Goal: Task Accomplishment & Management: Manage account settings

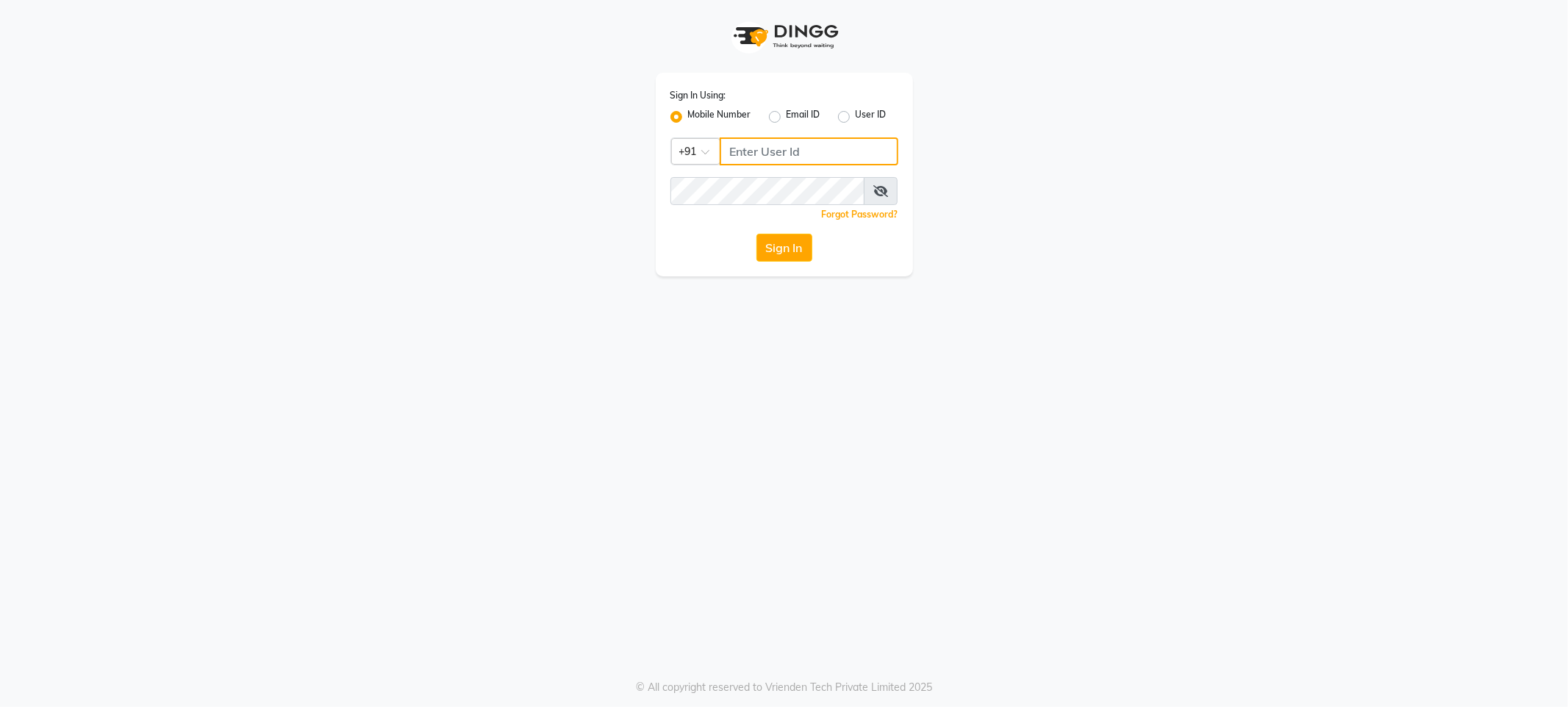
click at [787, 146] on input "Username" at bounding box center [809, 151] width 178 height 28
paste input "7022887484"
click at [790, 166] on div "Sign In Using: Mobile Number Email ID User ID Country Code × [PHONE_NUMBER] Rem…" at bounding box center [784, 175] width 257 height 204
click at [795, 153] on input "70228874847022887484" at bounding box center [809, 151] width 178 height 28
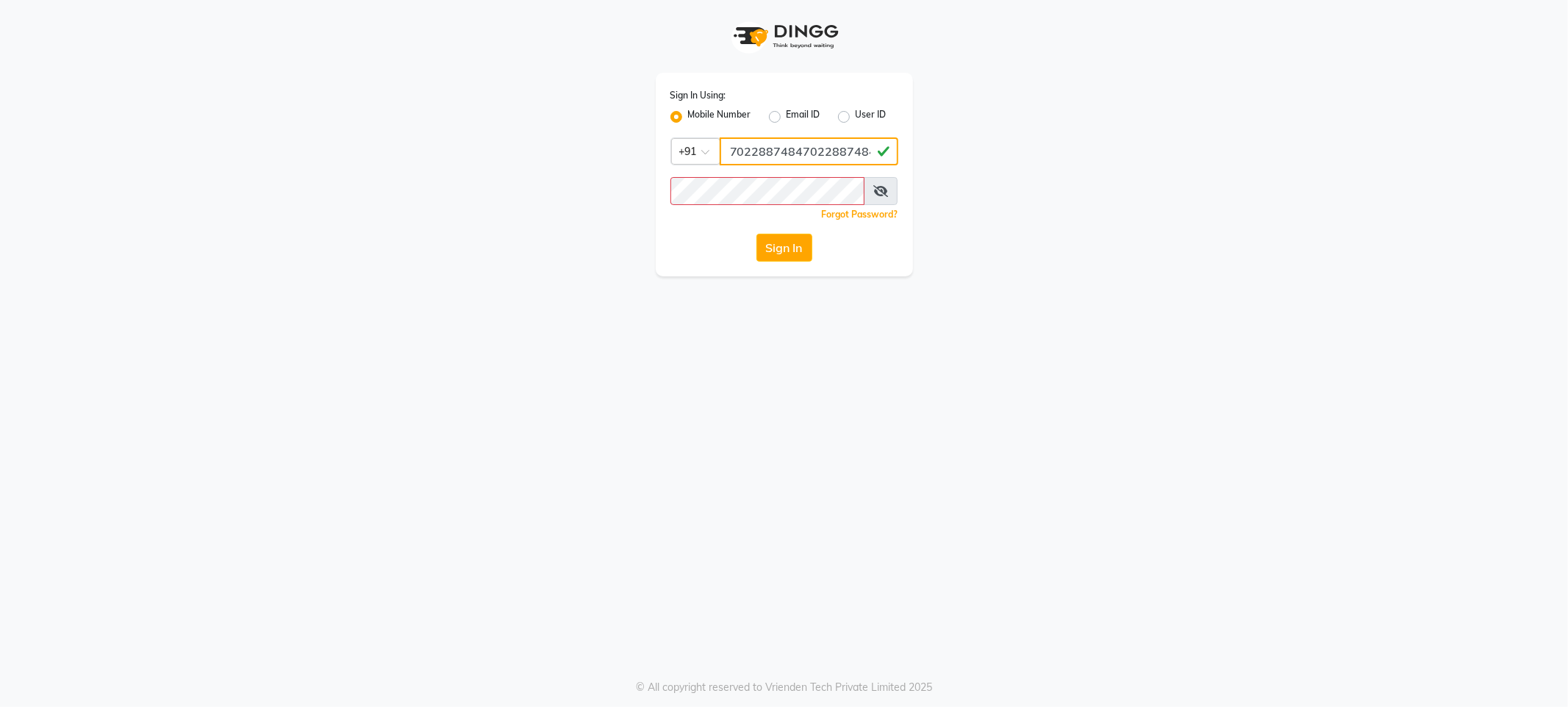
paste input "Username"
type input "7022887484"
click at [774, 246] on button "Sign In" at bounding box center [784, 247] width 56 height 28
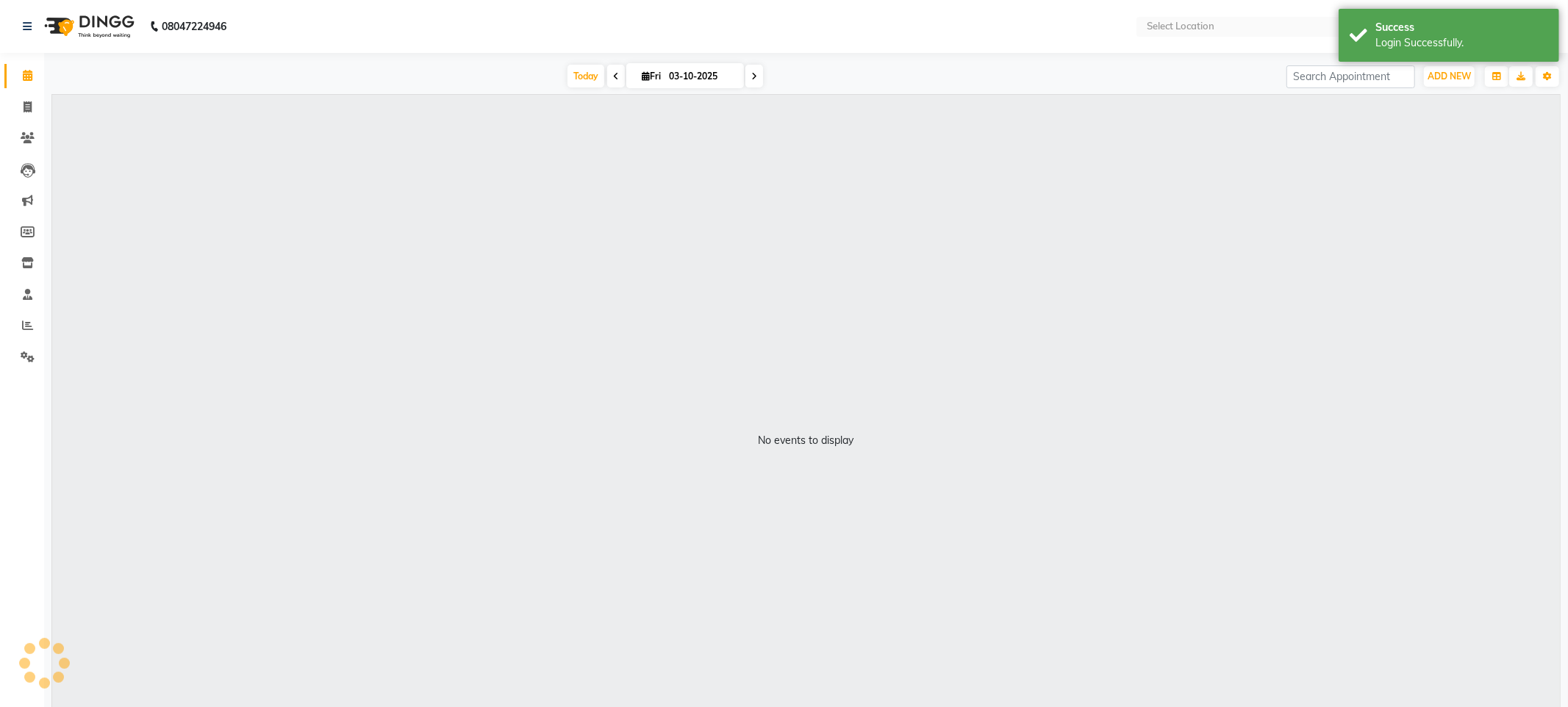
select select "en"
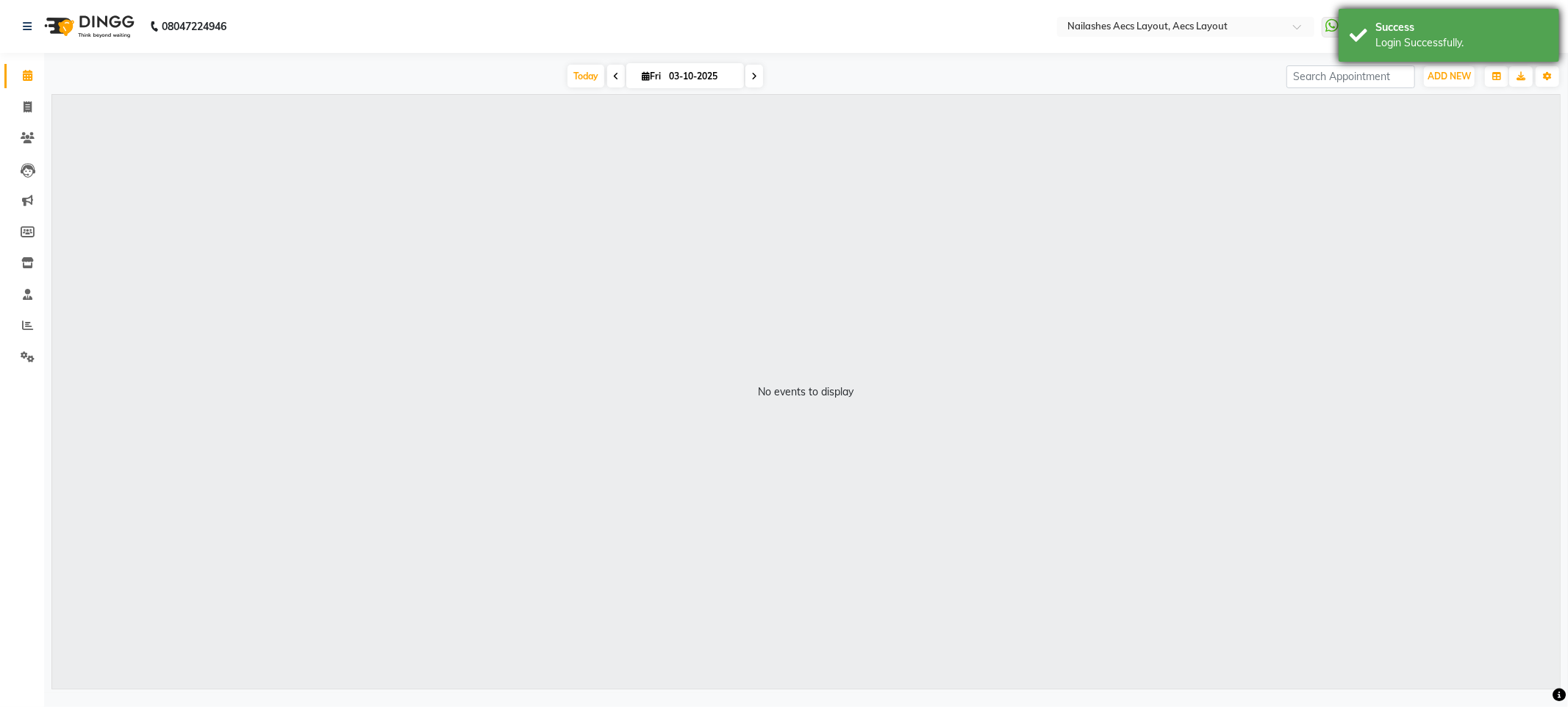
click at [1420, 35] on div "Login Successfully." at bounding box center [1462, 43] width 172 height 16
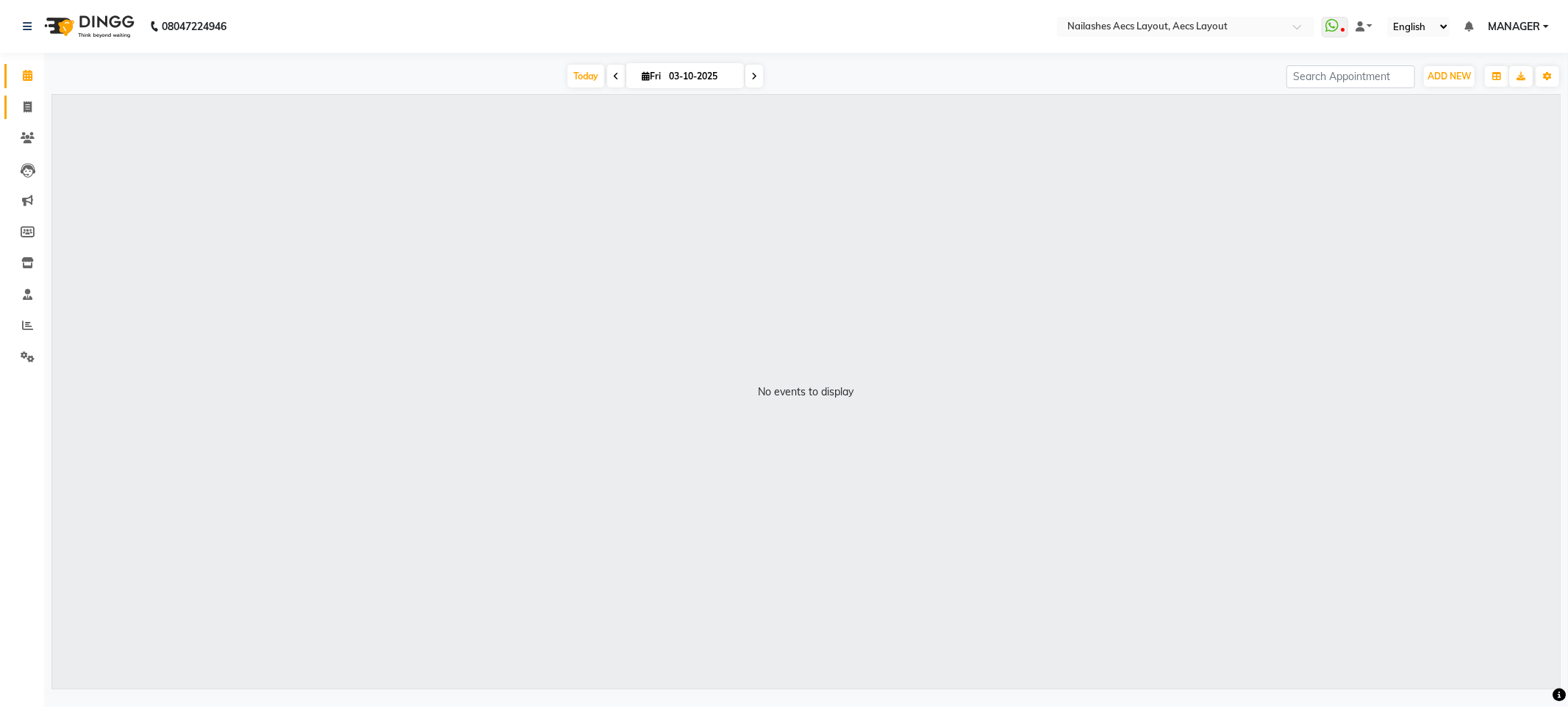
click at [29, 109] on icon at bounding box center [27, 106] width 8 height 11
select select "service"
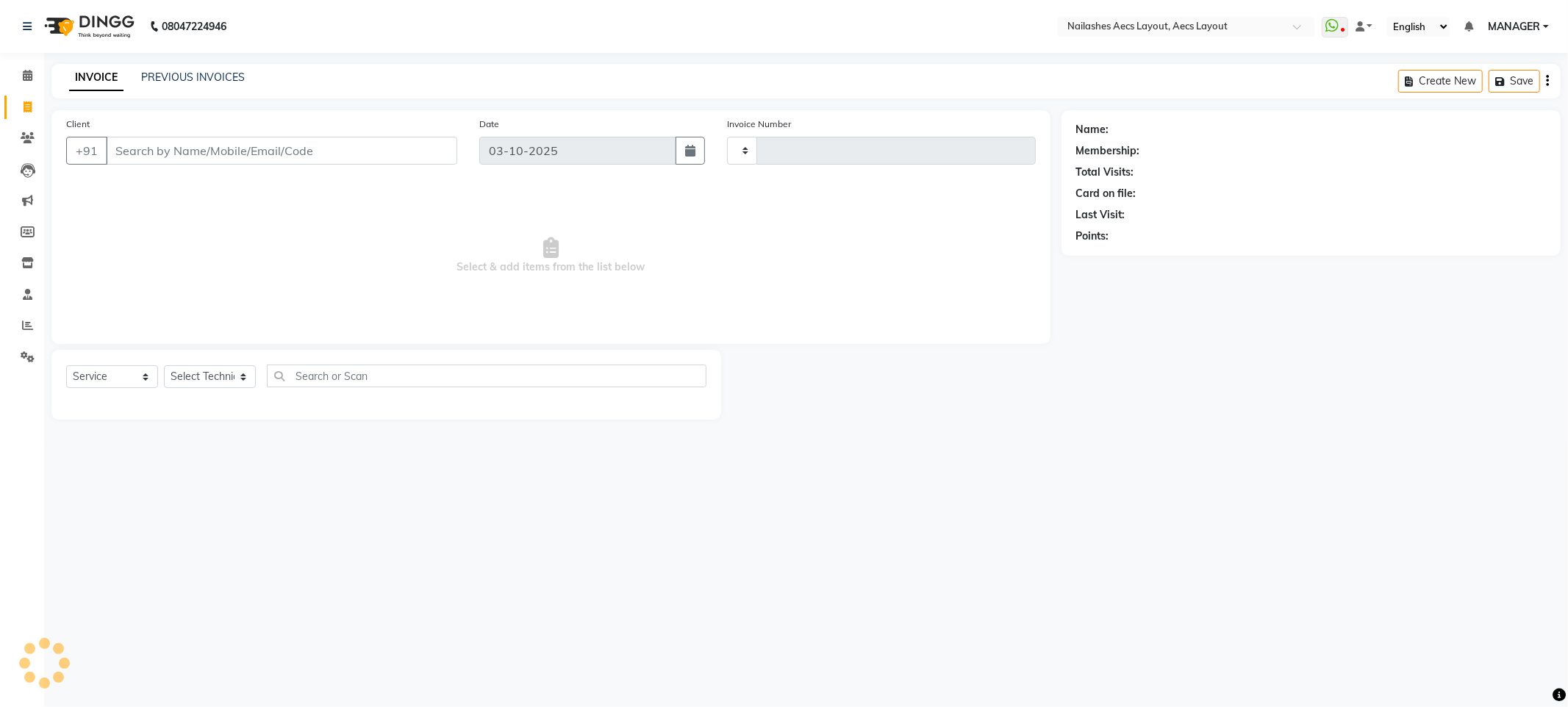
type input "0571"
select select "8467"
click at [193, 76] on link "PREVIOUS INVOICES" at bounding box center [193, 77] width 103 height 13
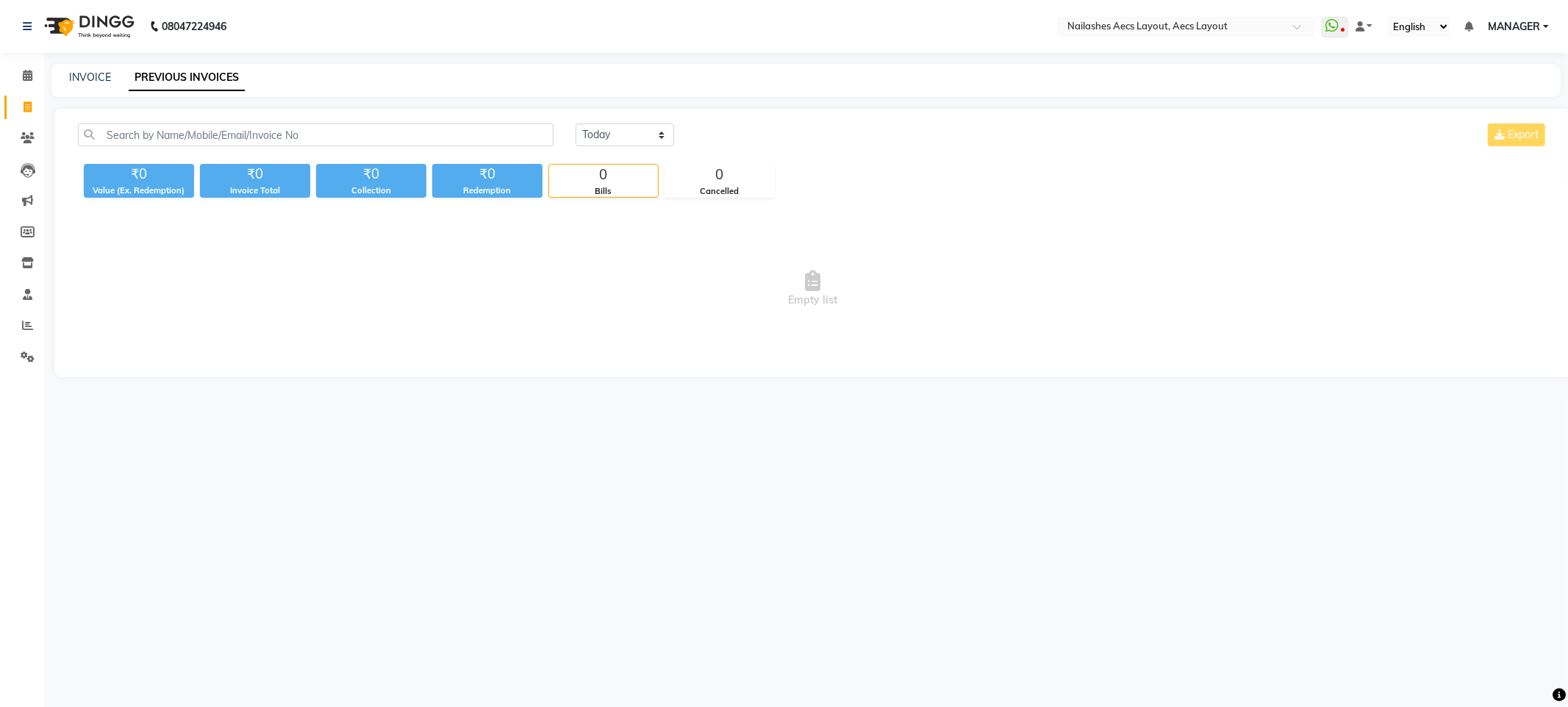
click at [1530, 33] on span "MANAGER" at bounding box center [1514, 26] width 52 height 16
click at [1191, 101] on main "INVOICE PREVIOUS INVOICES [DATE] [DATE] Custom Range Export ₹0 Value (Ex. Redem…" at bounding box center [806, 231] width 1524 height 335
click at [1364, 28] on span at bounding box center [1360, 26] width 9 height 10
click at [1414, 46] on span "Default Panel" at bounding box center [1422, 52] width 60 height 12
select select "en"
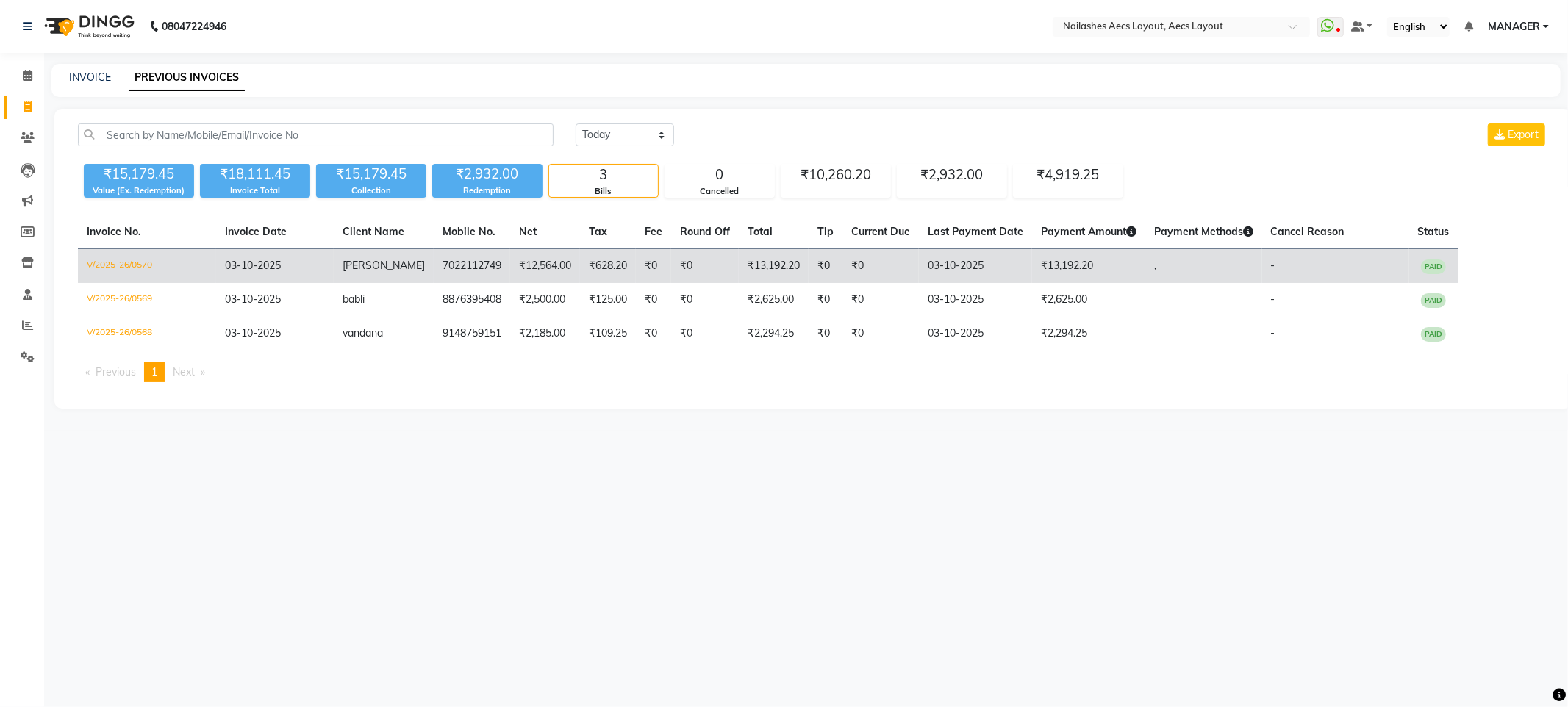
click at [789, 270] on td "₹13,192.20" at bounding box center [773, 266] width 70 height 34
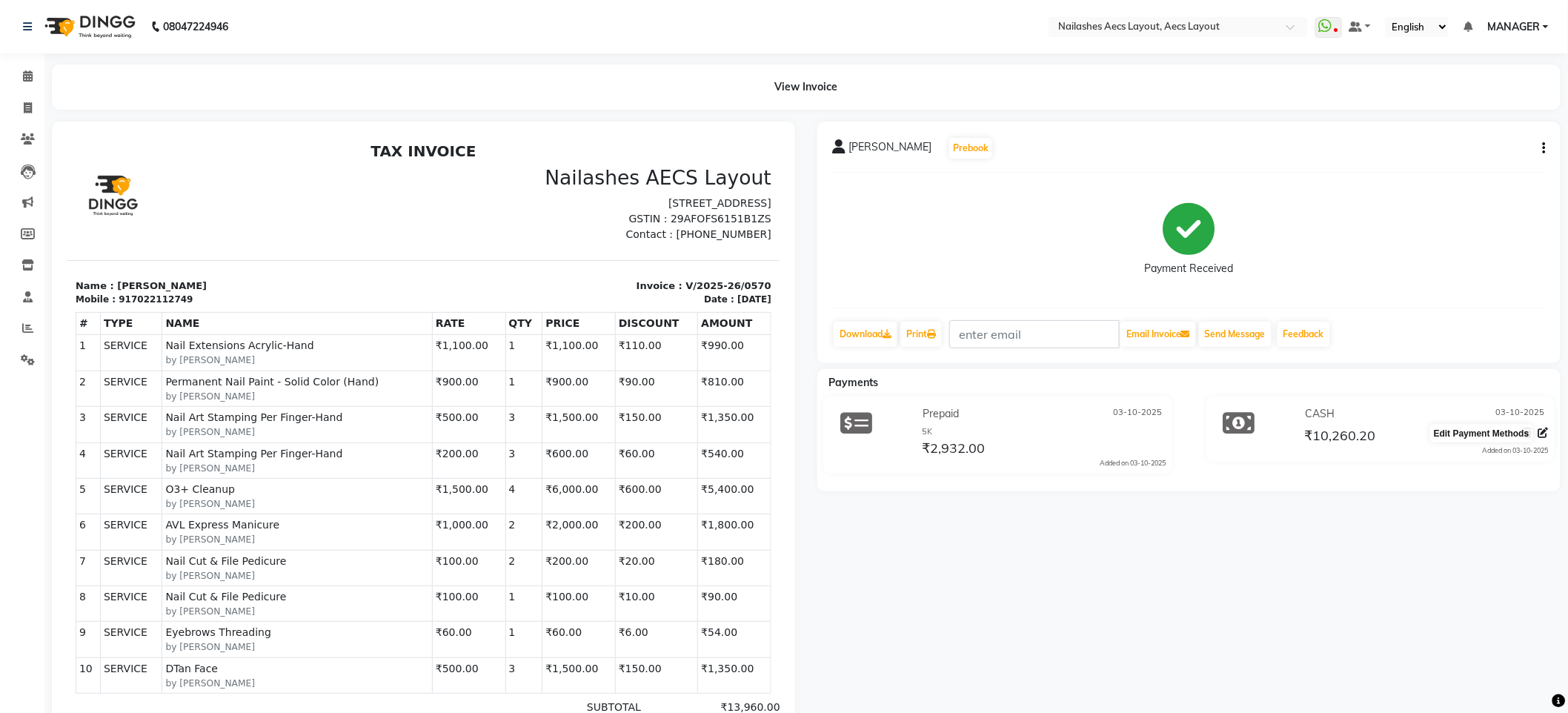
click at [1547, 429] on icon at bounding box center [1544, 433] width 11 height 11
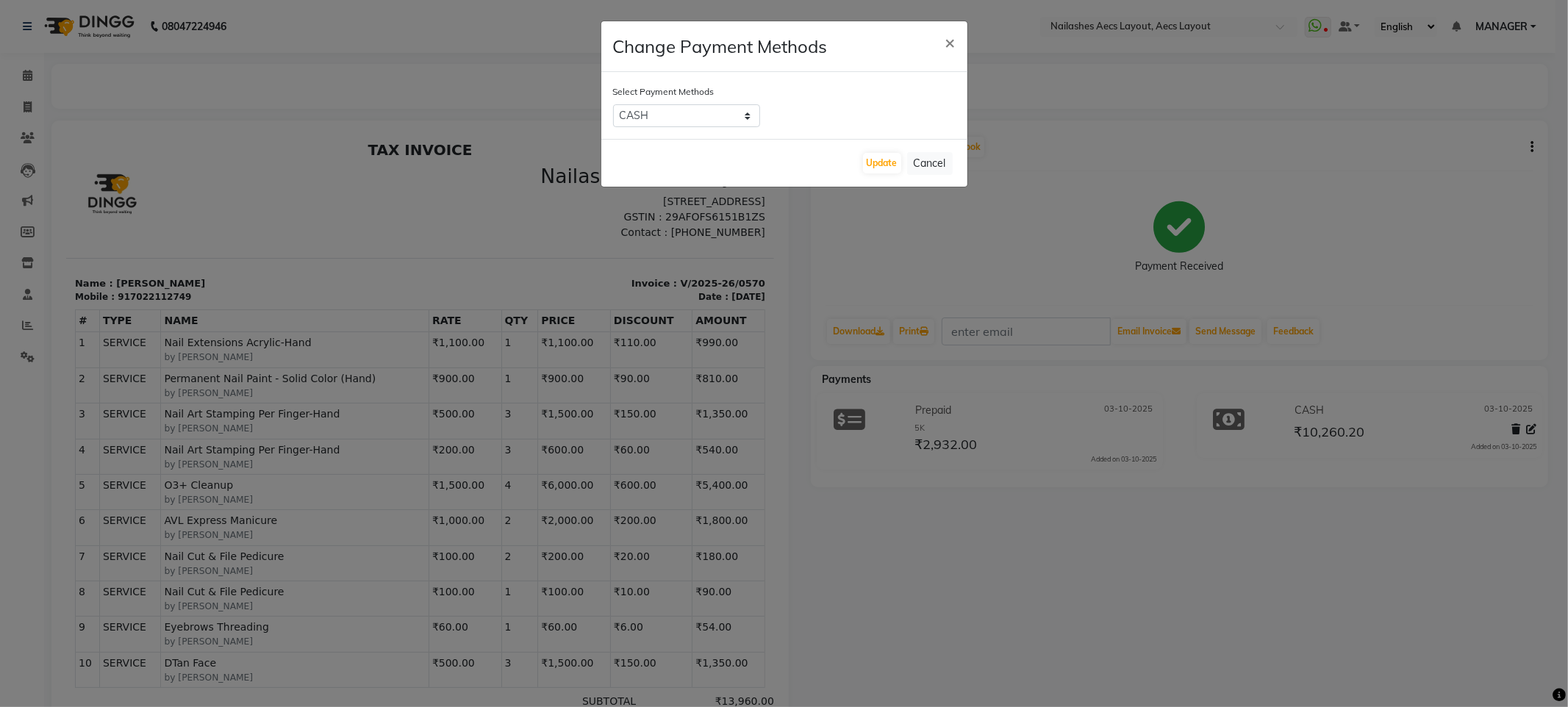
click at [769, 121] on div "Bank ONLINE CASH UPI M CARD GPay LUZO District App" at bounding box center [784, 115] width 343 height 22
click at [711, 116] on select "Bank ONLINE CASH UPI M CARD GPay LUZO District App" at bounding box center [687, 115] width 147 height 22
select select "43"
click at [613, 104] on select "Bank ONLINE CASH UPI M CARD GPay LUZO District App" at bounding box center [687, 115] width 147 height 22
click at [877, 165] on button "Update" at bounding box center [882, 163] width 38 height 20
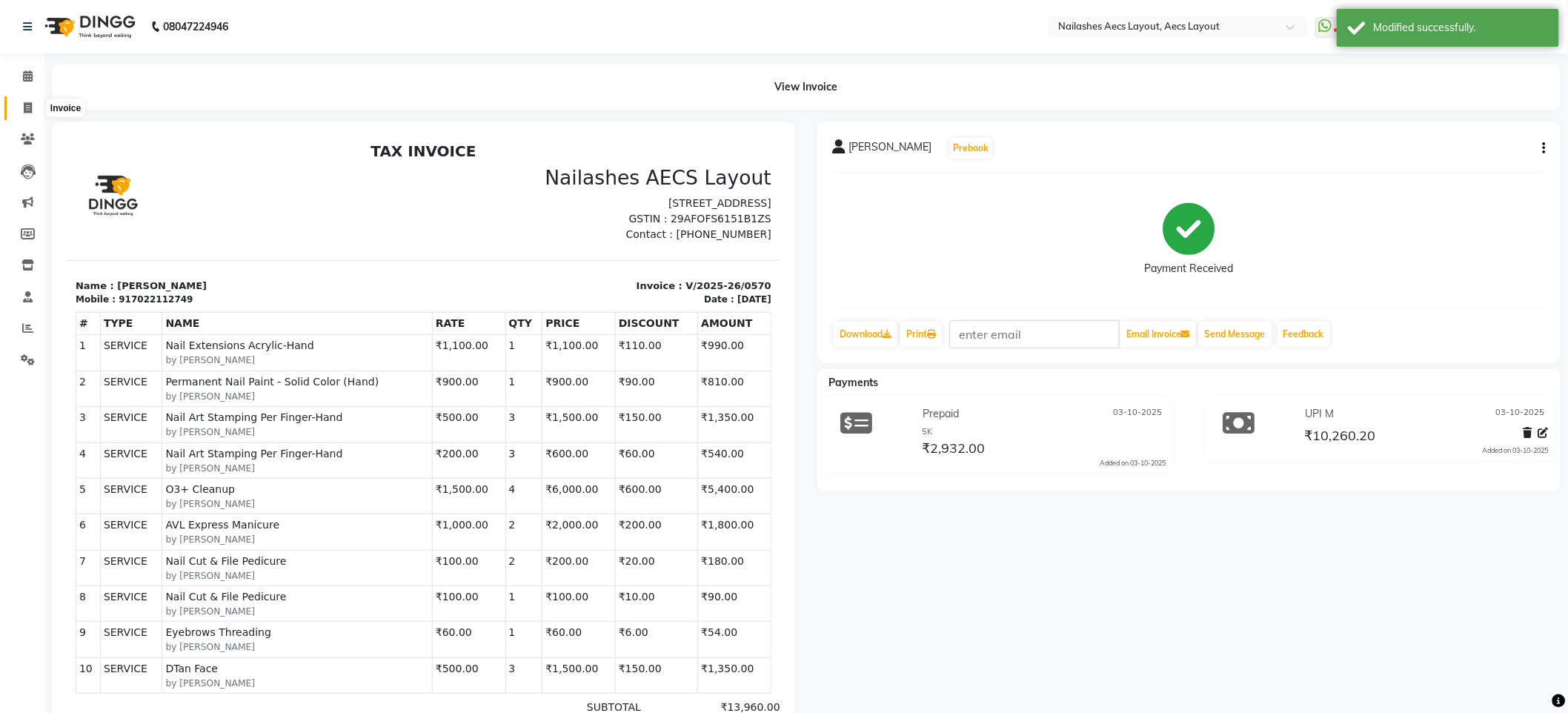
click at [29, 107] on icon at bounding box center [27, 107] width 8 height 11
select select "service"
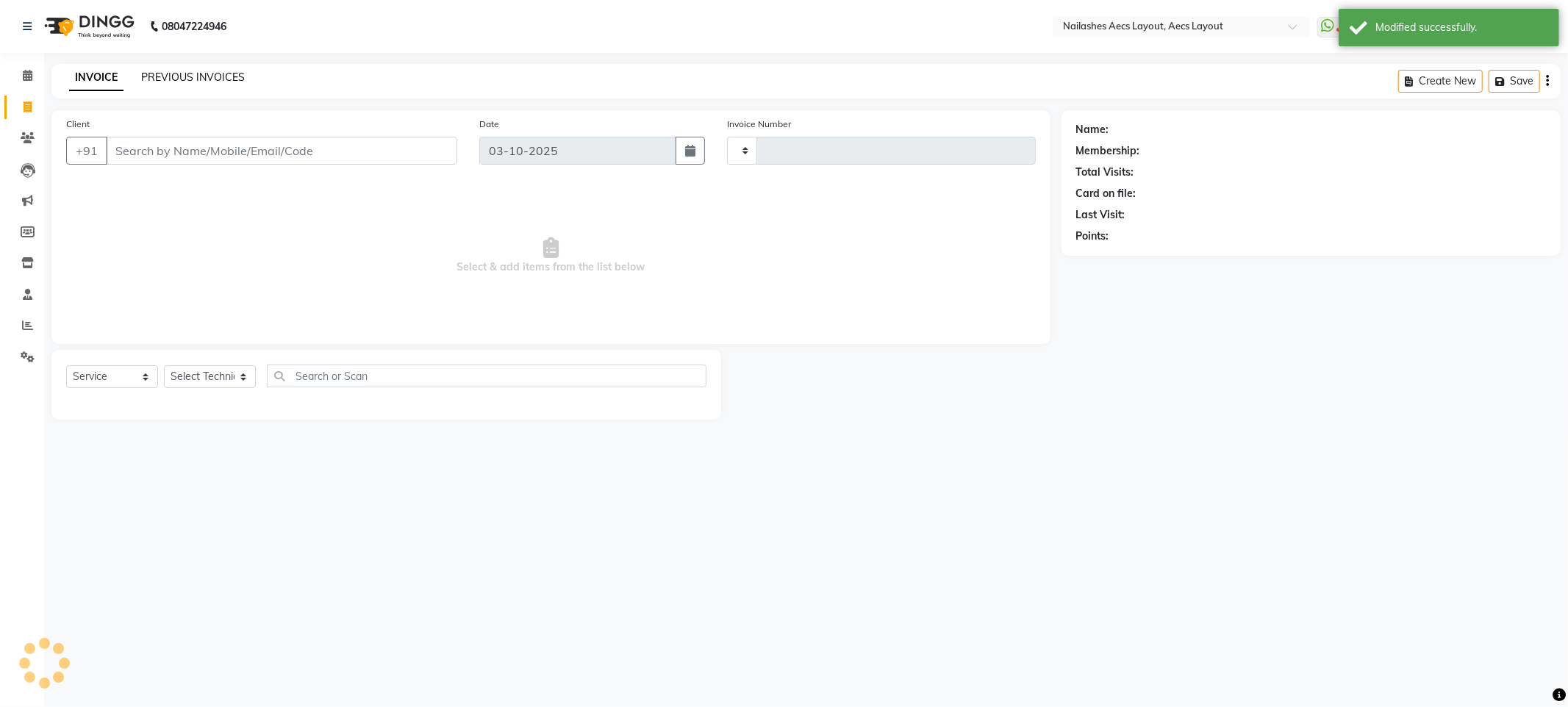
type input "0571"
select select "8467"
click at [177, 82] on link "PREVIOUS INVOICES" at bounding box center [193, 77] width 103 height 13
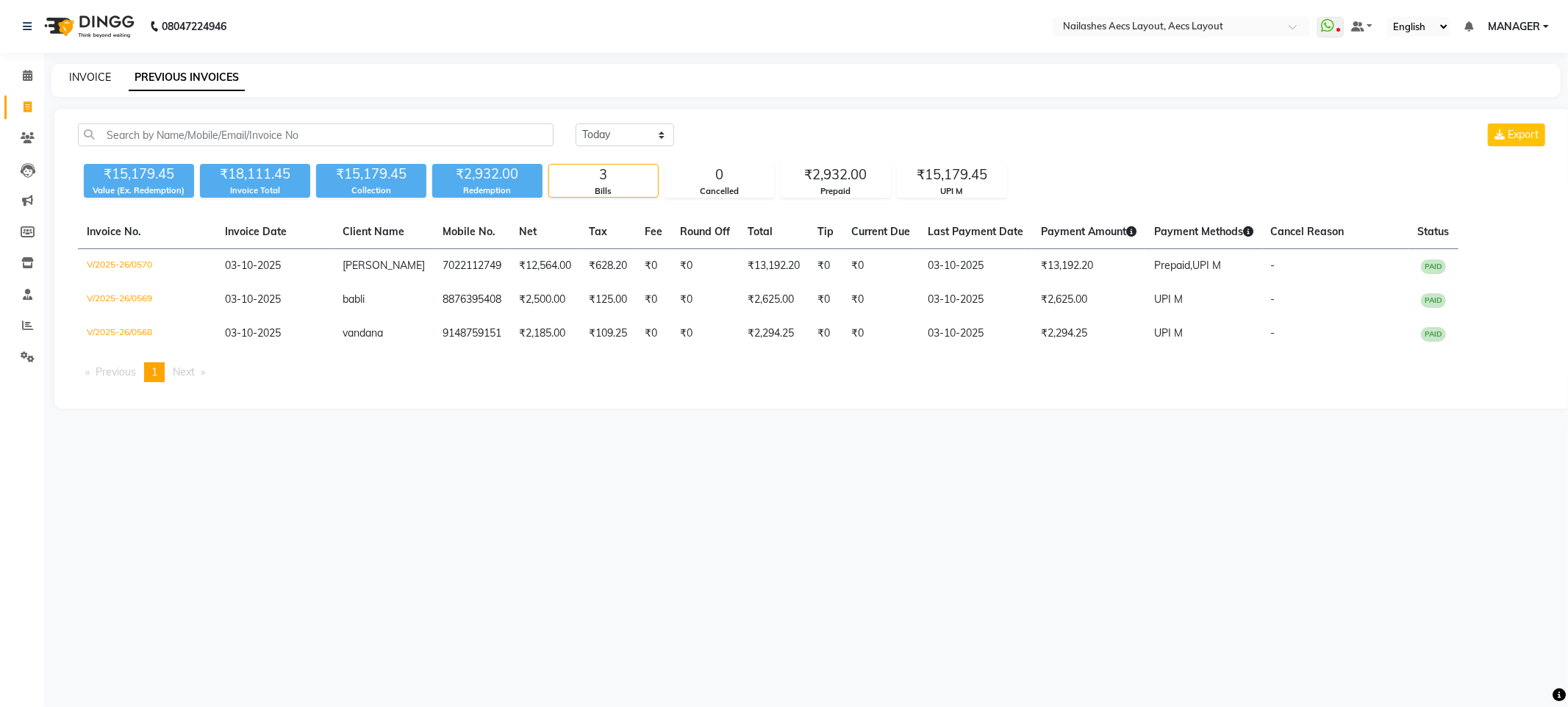
click at [103, 73] on link "INVOICE" at bounding box center [90, 77] width 42 height 13
select select "8467"
select select "service"
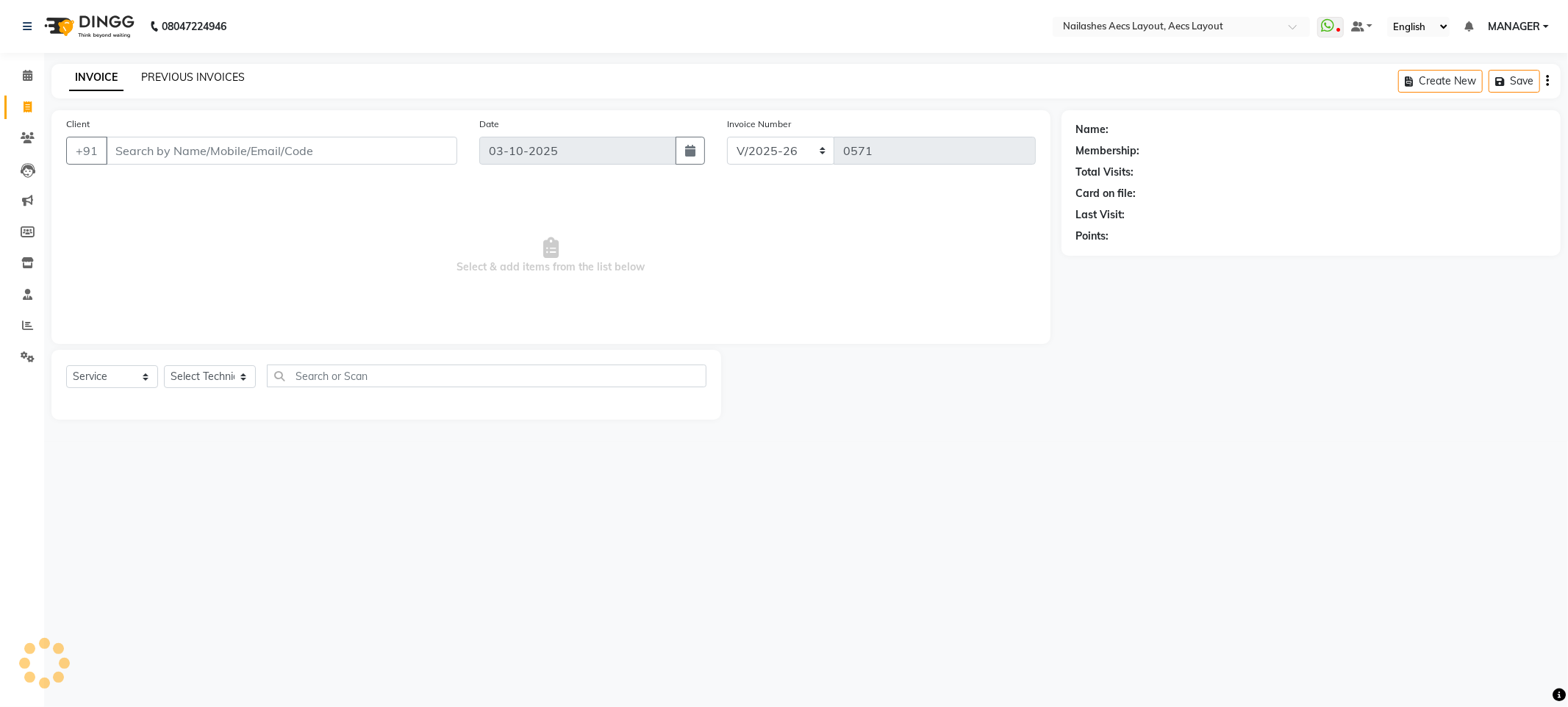
click at [185, 79] on link "PREVIOUS INVOICES" at bounding box center [193, 77] width 103 height 13
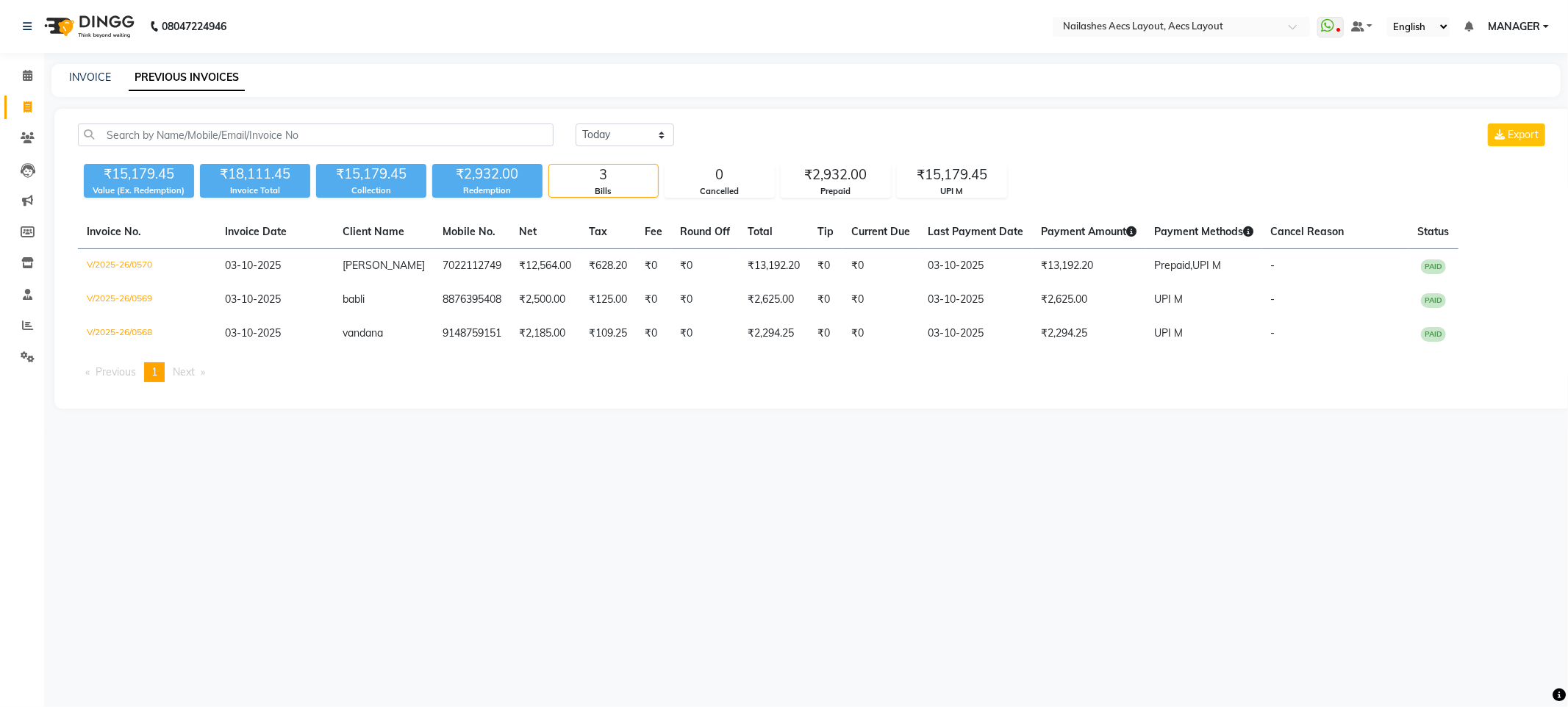
click at [606, 150] on div "Today Yesterday Custom Range Export" at bounding box center [1062, 141] width 994 height 34
click at [607, 141] on select "Today Yesterday Custom Range" at bounding box center [625, 135] width 98 height 22
click at [576, 124] on select "Today Yesterday Custom Range" at bounding box center [625, 135] width 98 height 22
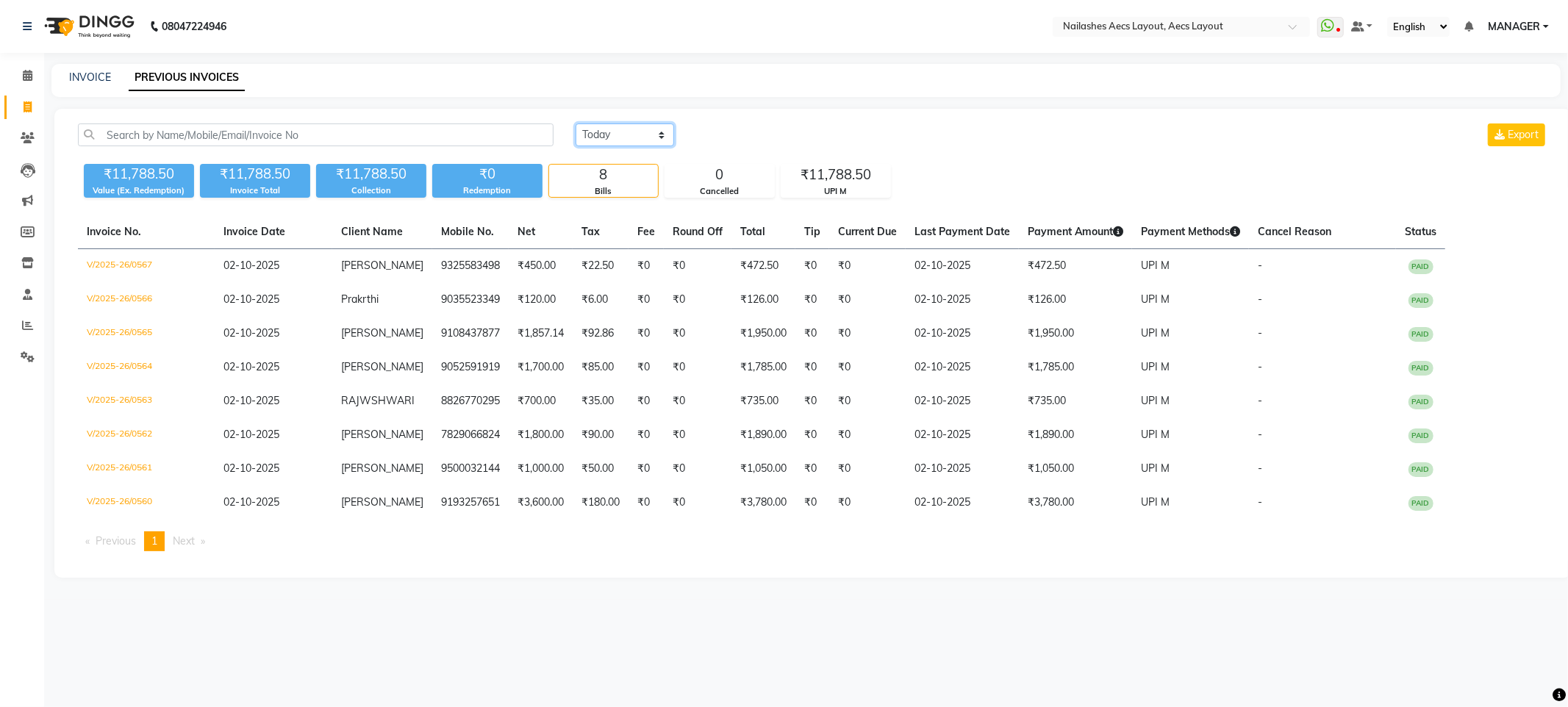
click at [628, 130] on select "Today Yesterday Custom Range" at bounding box center [625, 135] width 98 height 22
select select "today"
click at [576, 124] on select "Today Yesterday Custom Range" at bounding box center [625, 135] width 98 height 22
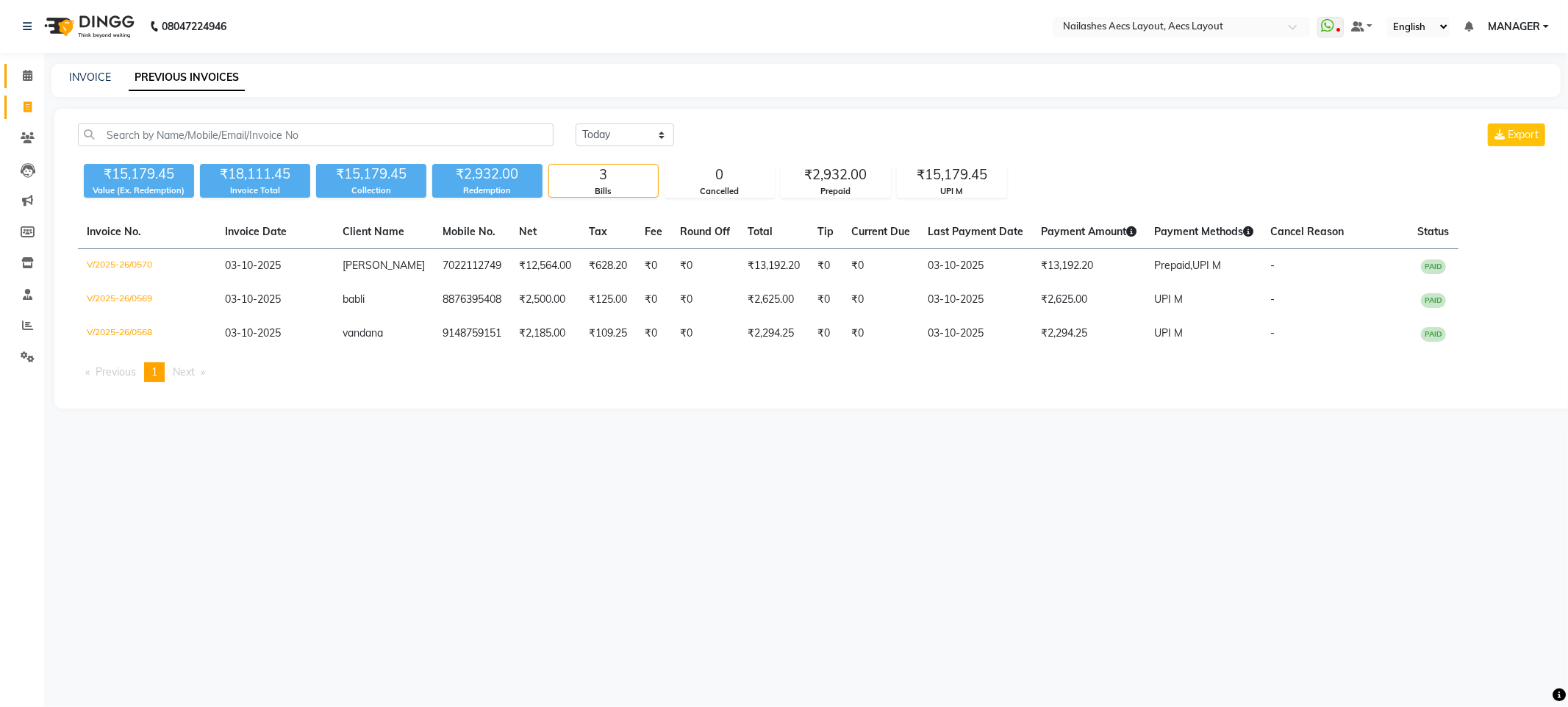
click at [31, 82] on span at bounding box center [28, 76] width 25 height 17
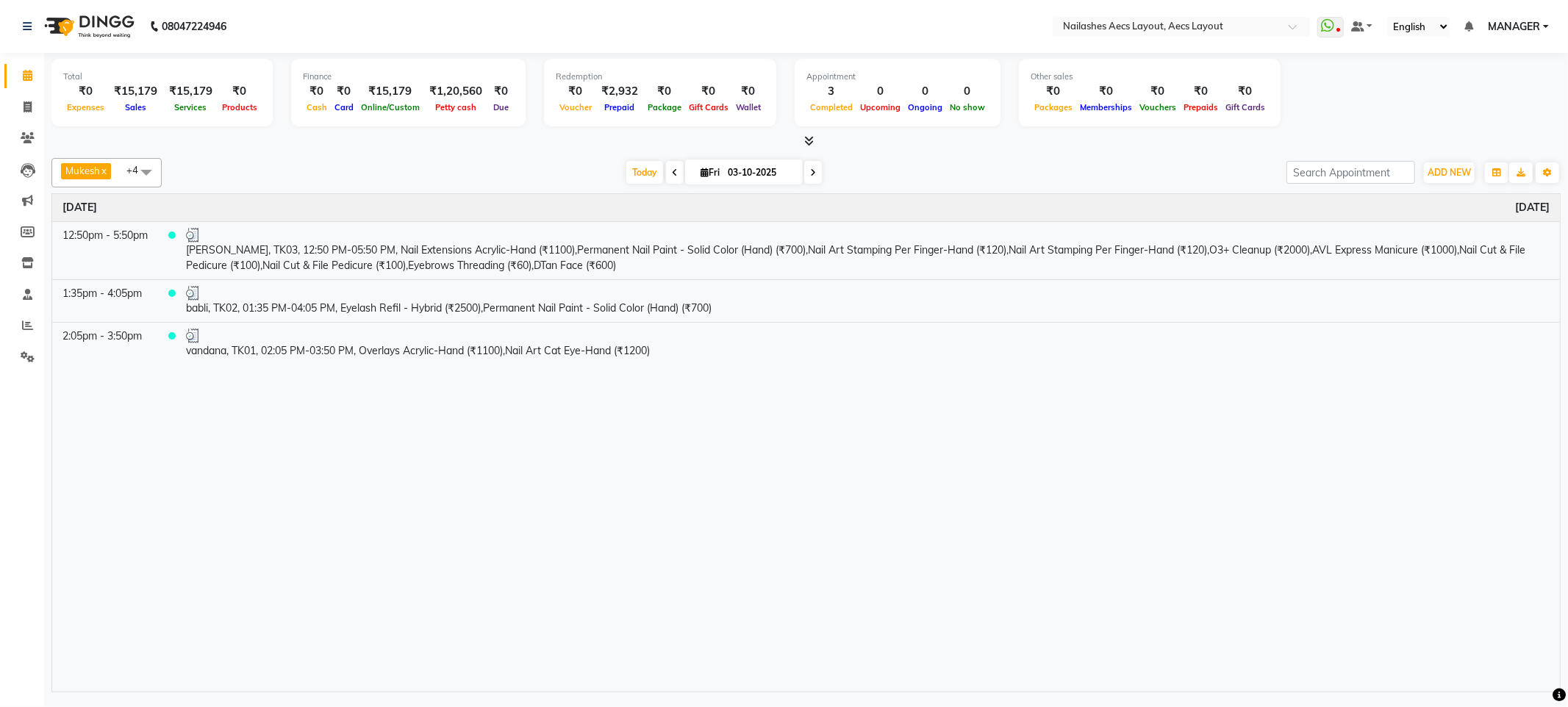
click at [1510, 25] on span "MANAGER" at bounding box center [1514, 26] width 52 height 16
click at [1489, 51] on link "Manage Profile" at bounding box center [1473, 55] width 134 height 22
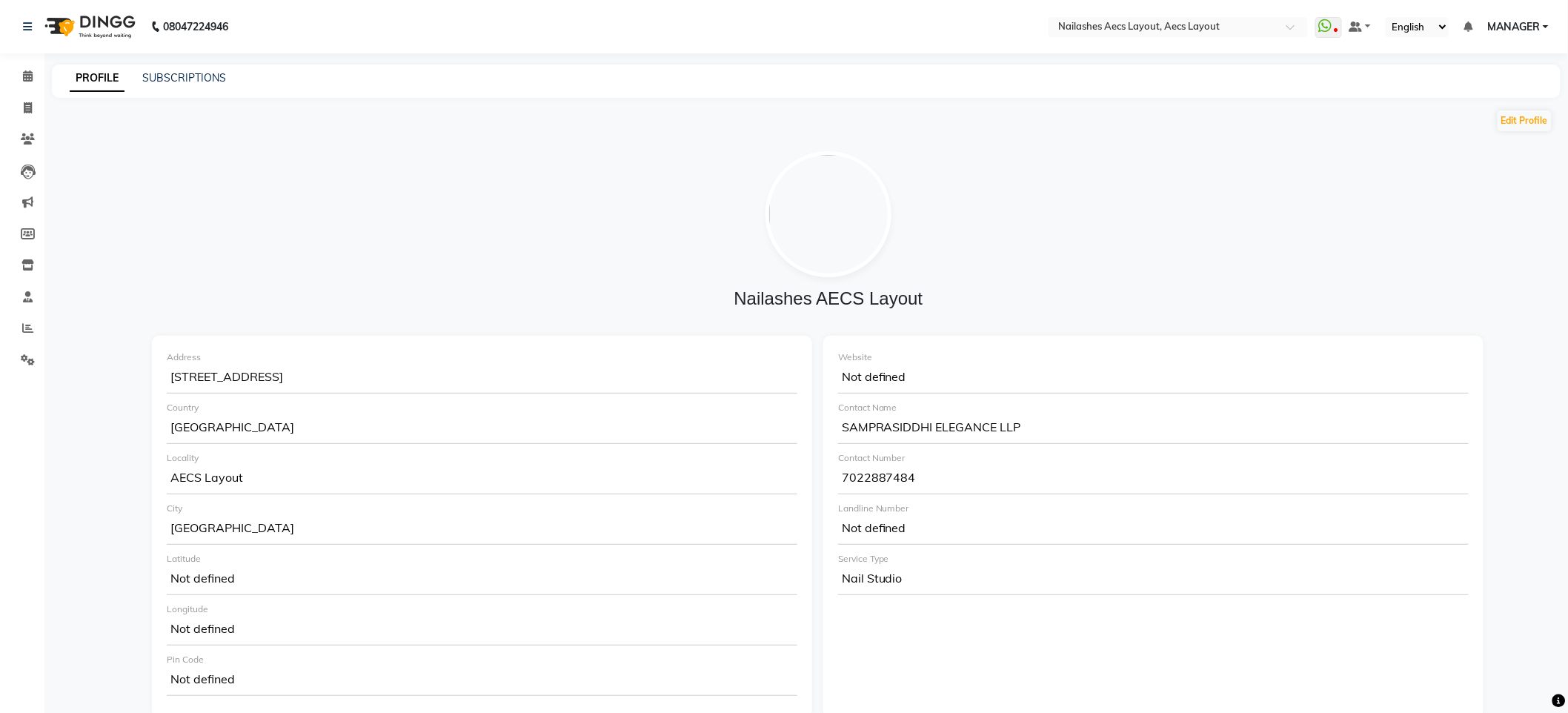
click at [1509, 31] on span "MANAGER" at bounding box center [1514, 26] width 53 height 16
click at [25, 76] on icon at bounding box center [27, 76] width 10 height 11
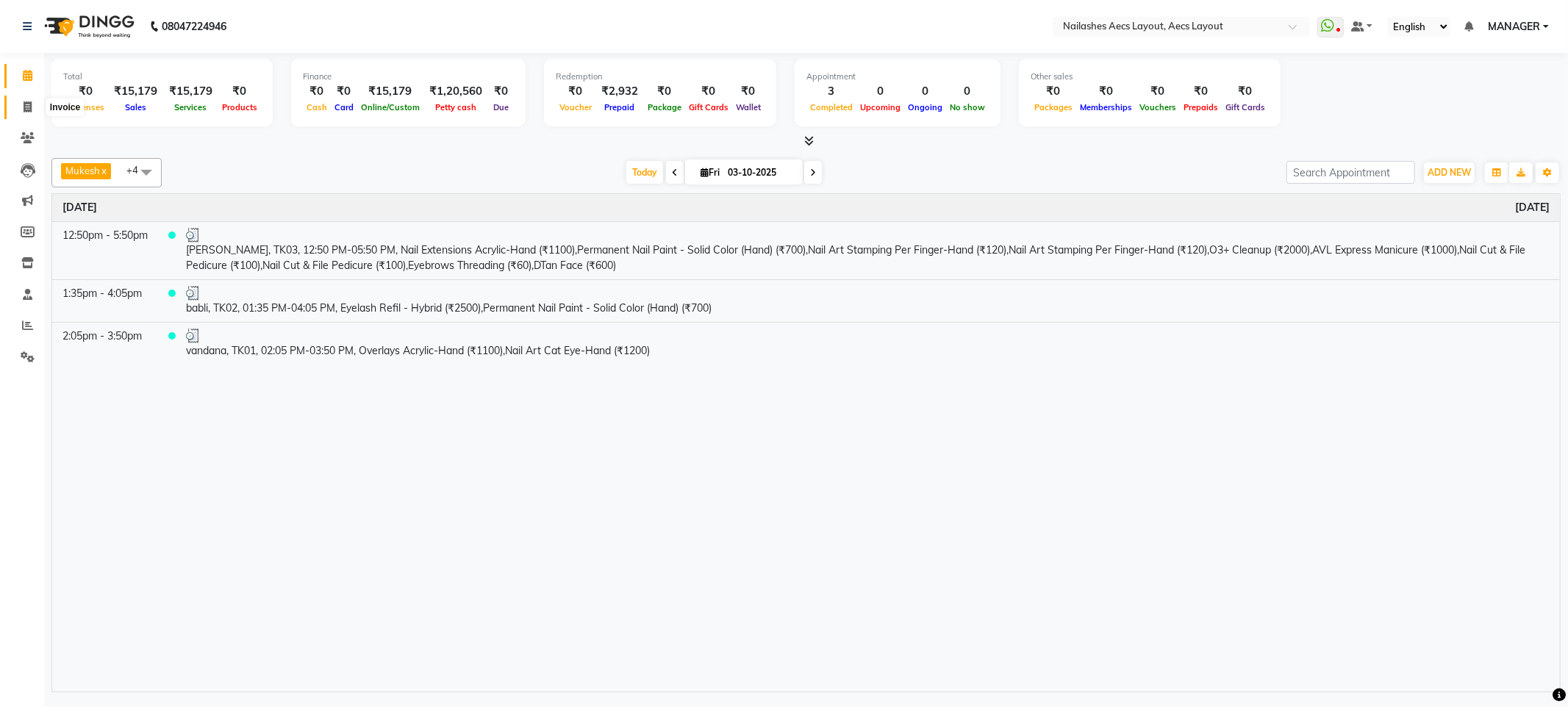
click at [24, 112] on icon at bounding box center [27, 106] width 8 height 11
select select "8467"
select select "service"
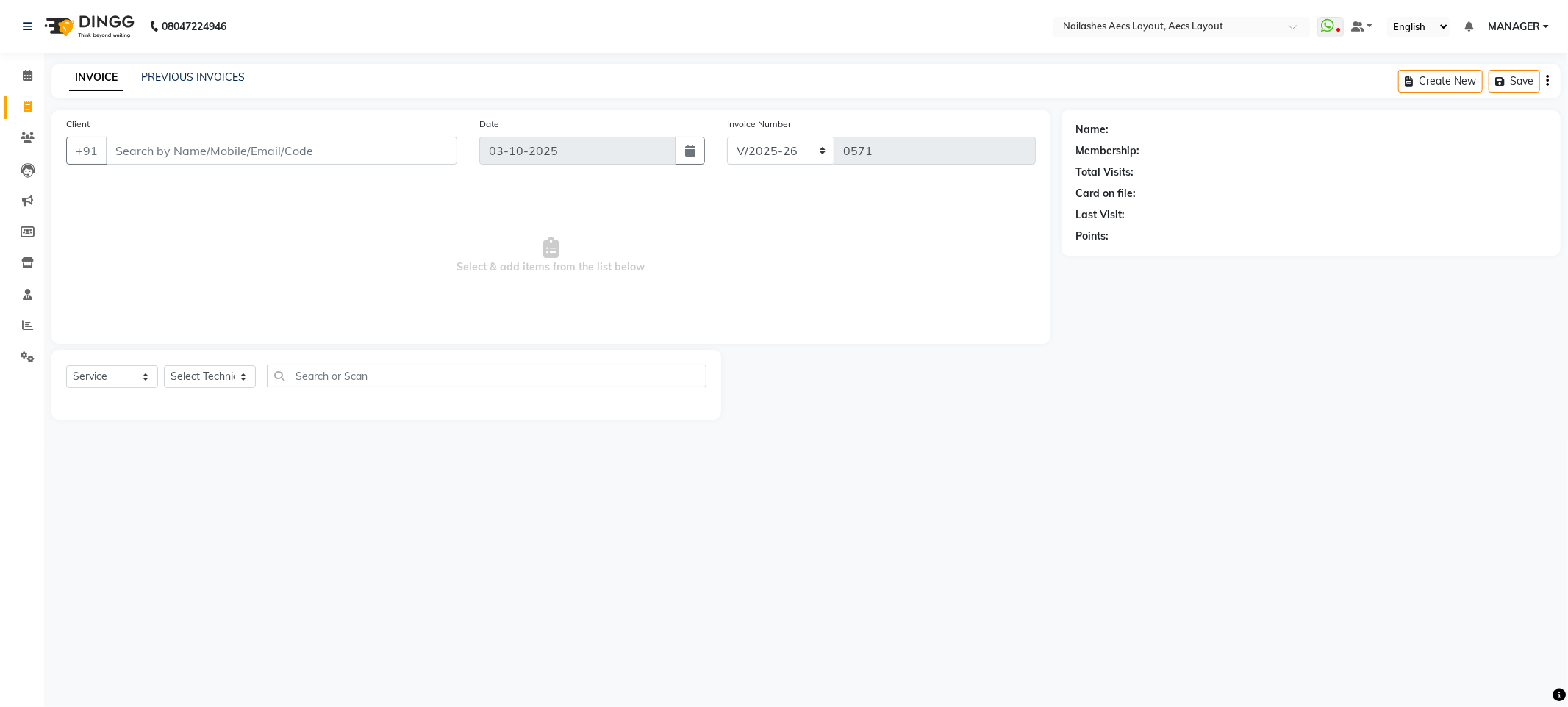
click at [214, 88] on div "INVOICE PREVIOUS INVOICES Create New Save" at bounding box center [806, 81] width 1510 height 34
click at [213, 82] on link "PREVIOUS INVOICES" at bounding box center [193, 77] width 103 height 13
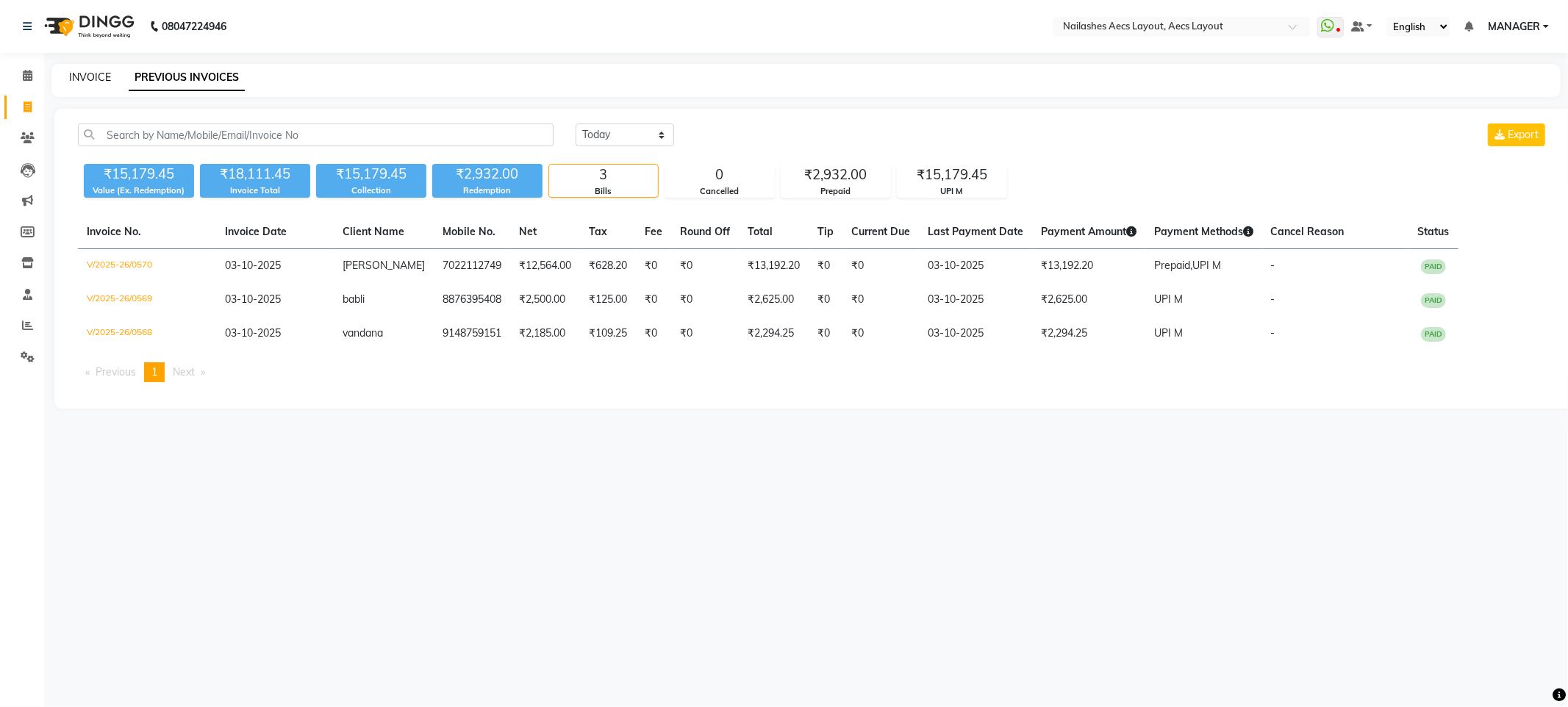
click at [94, 78] on link "INVOICE" at bounding box center [90, 77] width 42 height 13
select select "service"
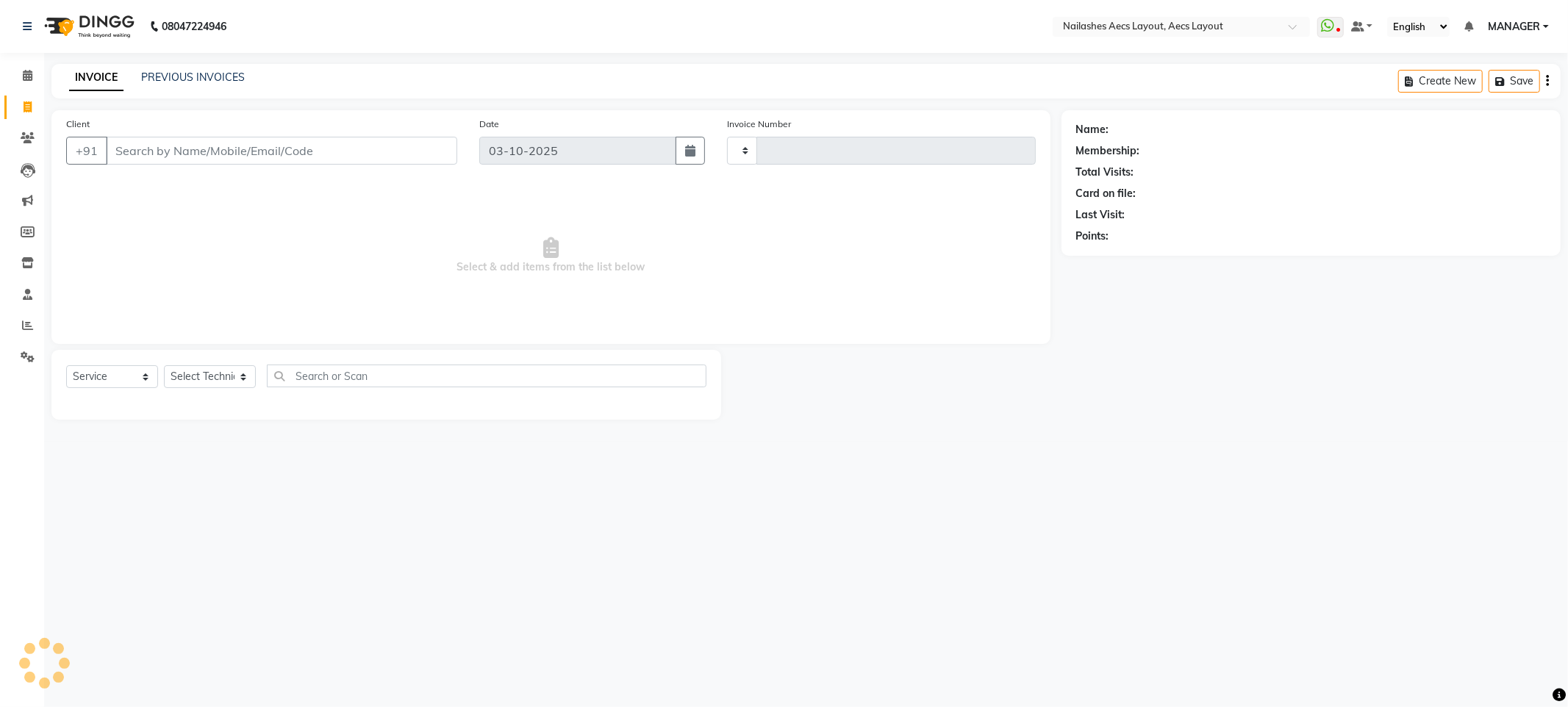
type input "0571"
select select "8467"
click at [200, 58] on div "08047224946 Select Location × Nailashes Aecs Layout, Aecs Layout WhatsApp Statu…" at bounding box center [784, 353] width 1568 height 707
click at [194, 77] on link "PREVIOUS INVOICES" at bounding box center [193, 77] width 103 height 13
